Goal: Information Seeking & Learning: Learn about a topic

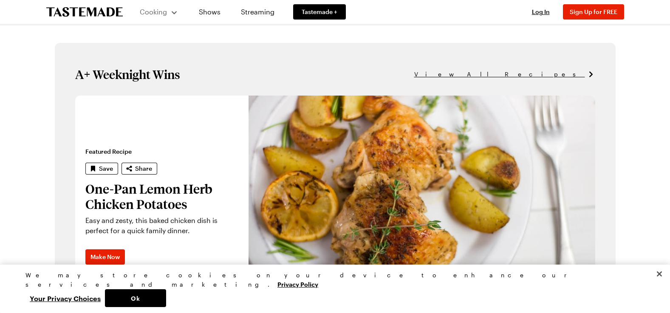
scroll to position [499, 0]
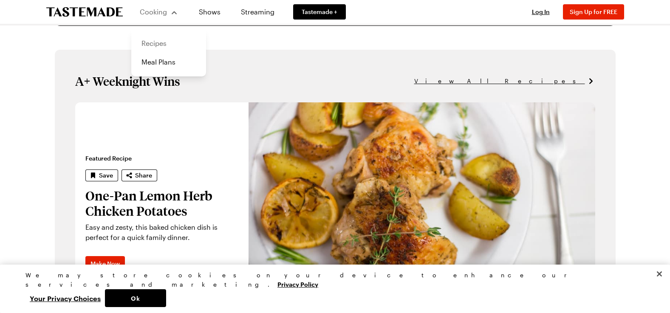
click at [166, 43] on link "Recipes" at bounding box center [168, 43] width 65 height 19
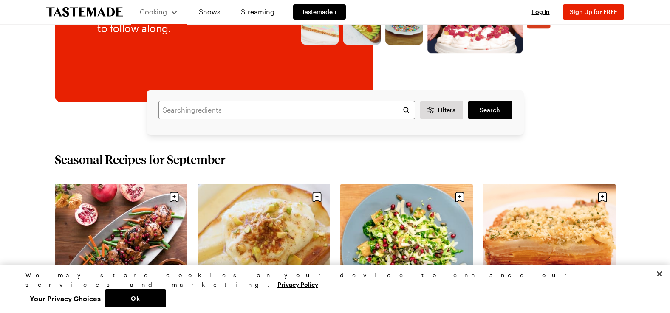
scroll to position [191, 0]
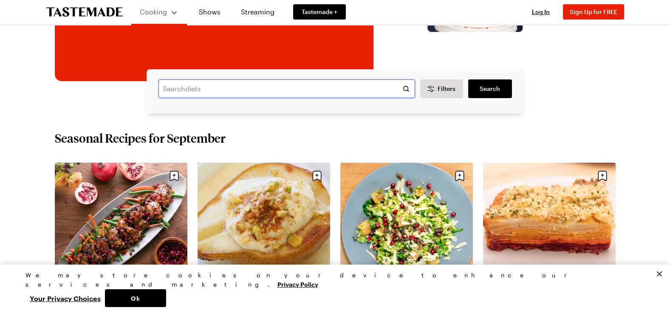
click at [222, 98] on input "text" at bounding box center [286, 88] width 257 height 19
type input "Best chocolate cake"
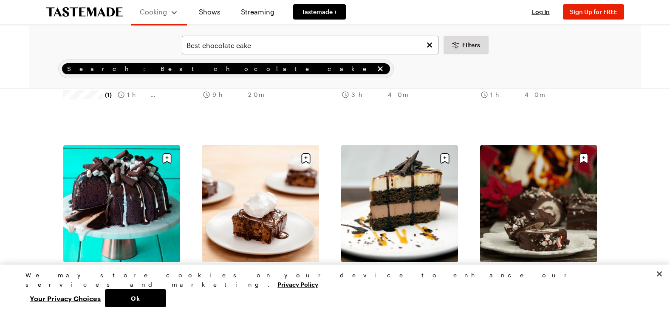
scroll to position [319, 0]
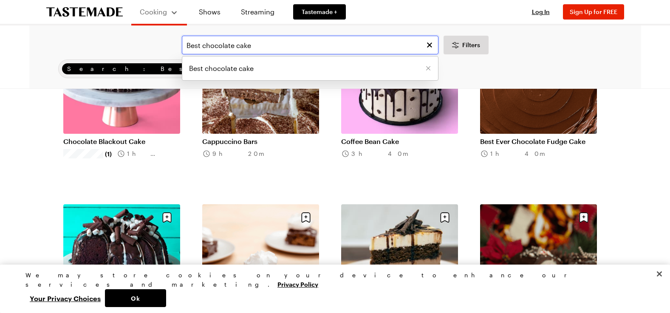
click at [209, 52] on input "Best chocolate cake" at bounding box center [310, 45] width 257 height 19
click at [204, 49] on input "Best chocolate cake" at bounding box center [310, 45] width 257 height 19
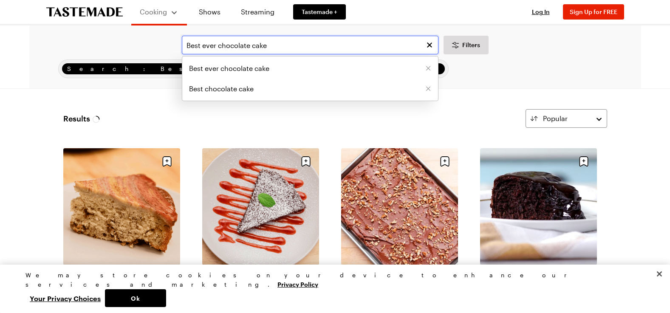
scroll to position [11, 0]
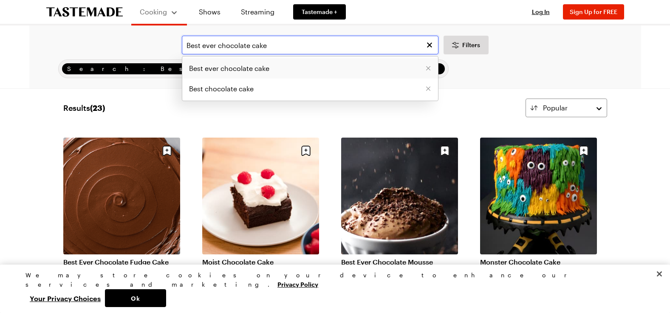
type input "Best ever chocolate cake"
click at [362, 79] on li "Best ever chocolate cake" at bounding box center [310, 68] width 256 height 20
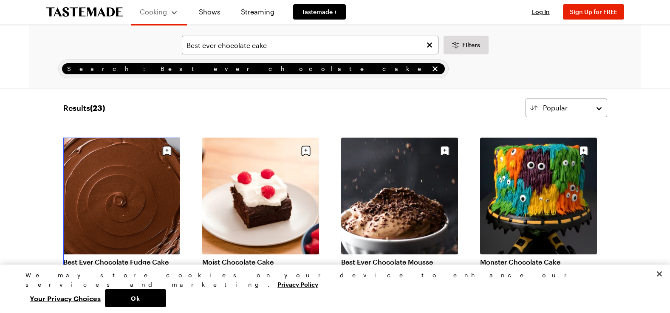
click at [132, 258] on link "Best Ever Chocolate Fudge Cake" at bounding box center [121, 262] width 117 height 8
